Goal: Task Accomplishment & Management: Use online tool/utility

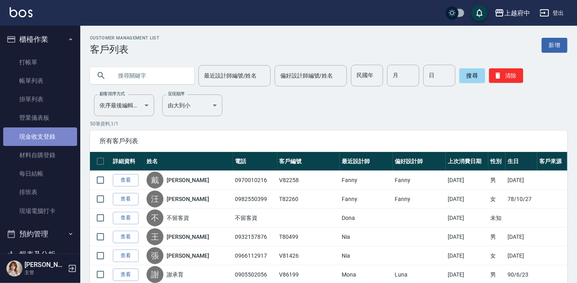
click at [40, 141] on link "現金收支登錄" at bounding box center [40, 136] width 74 height 18
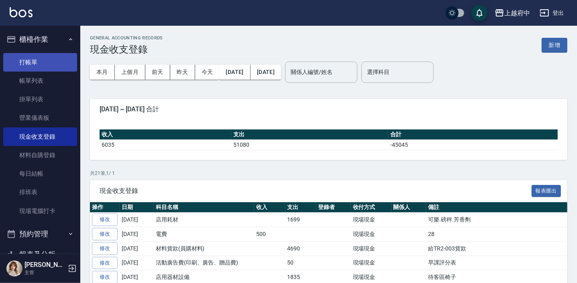
click at [37, 64] on link "打帳單" at bounding box center [40, 62] width 74 height 18
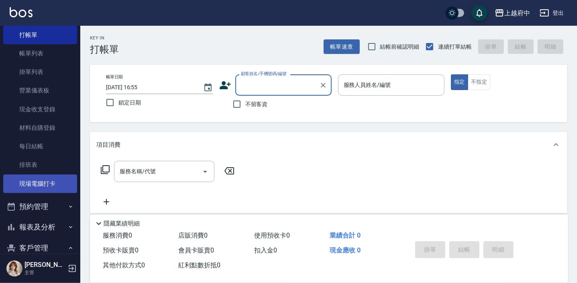
scroll to position [109, 0]
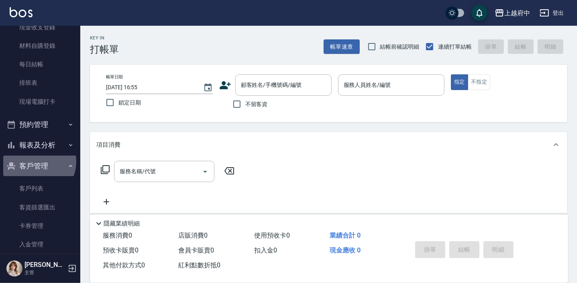
click at [35, 161] on button "客戶管理" at bounding box center [40, 165] width 74 height 21
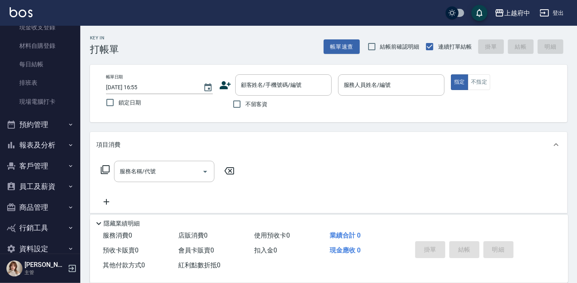
click at [35, 161] on button "客戶管理" at bounding box center [40, 165] width 74 height 21
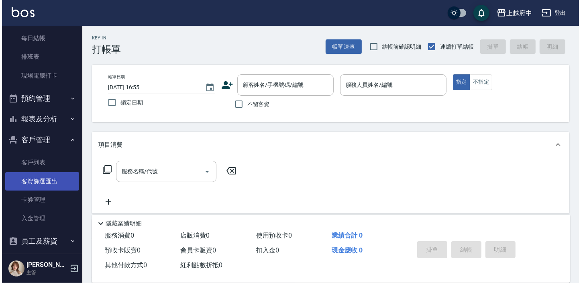
scroll to position [146, 0]
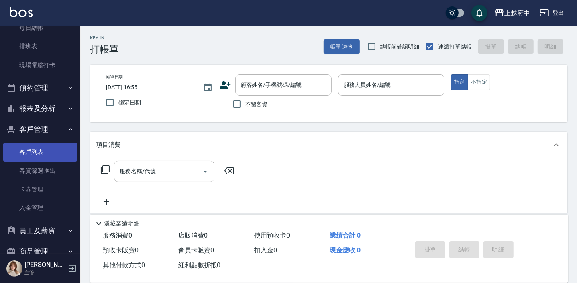
click at [36, 150] on link "客戶列表" at bounding box center [40, 152] width 74 height 18
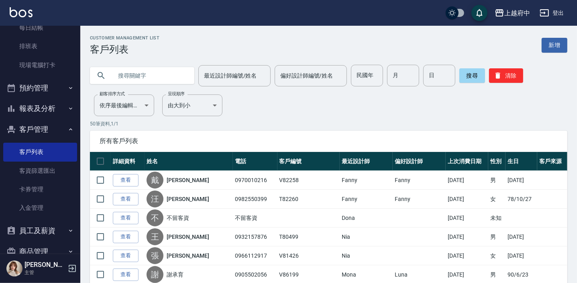
click at [170, 80] on input "text" at bounding box center [150, 76] width 76 height 22
type input "0922108292"
